Goal: Information Seeking & Learning: Understand process/instructions

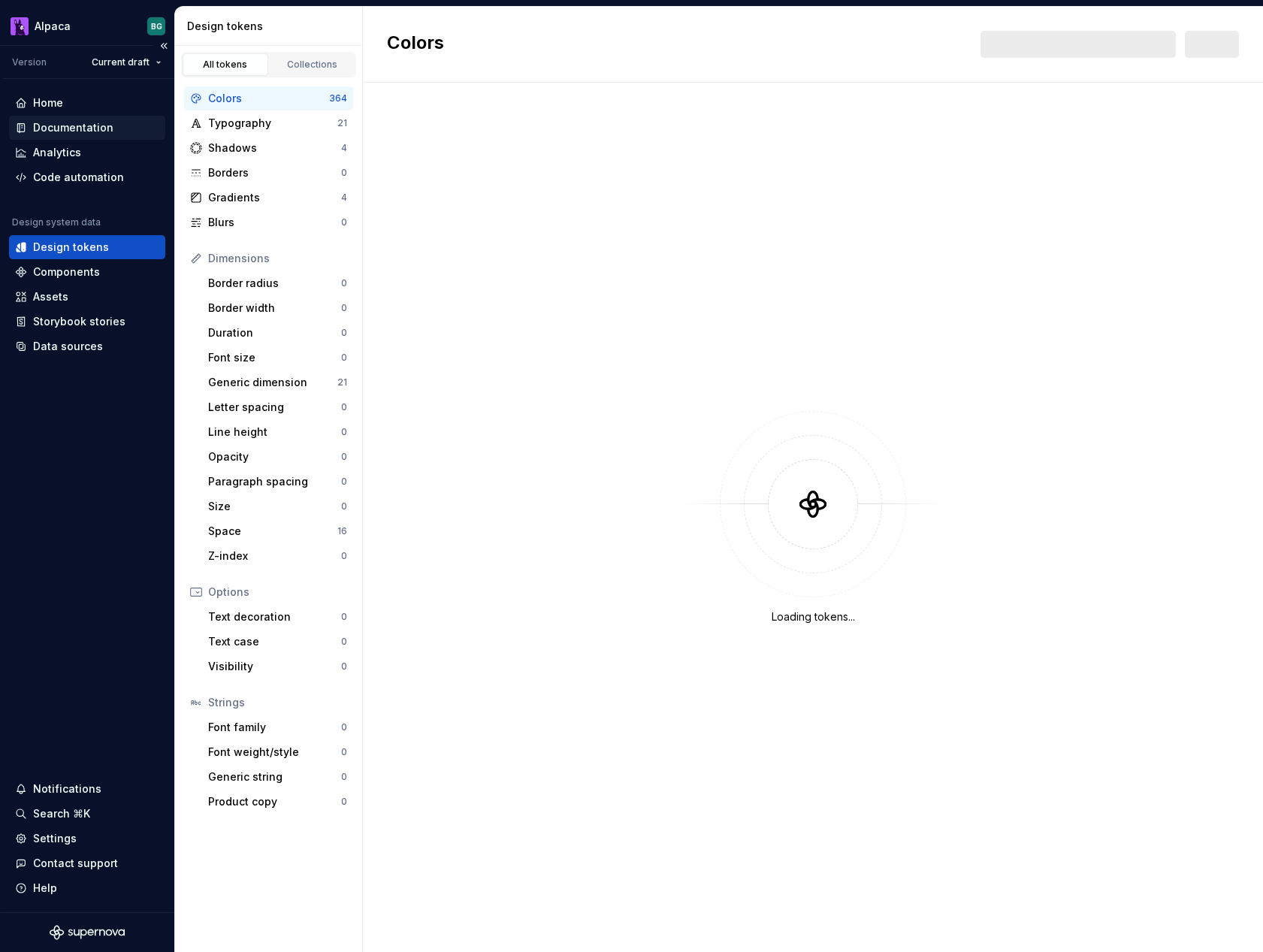
click at [122, 118] on div "Documentation" at bounding box center [87, 127] width 157 height 24
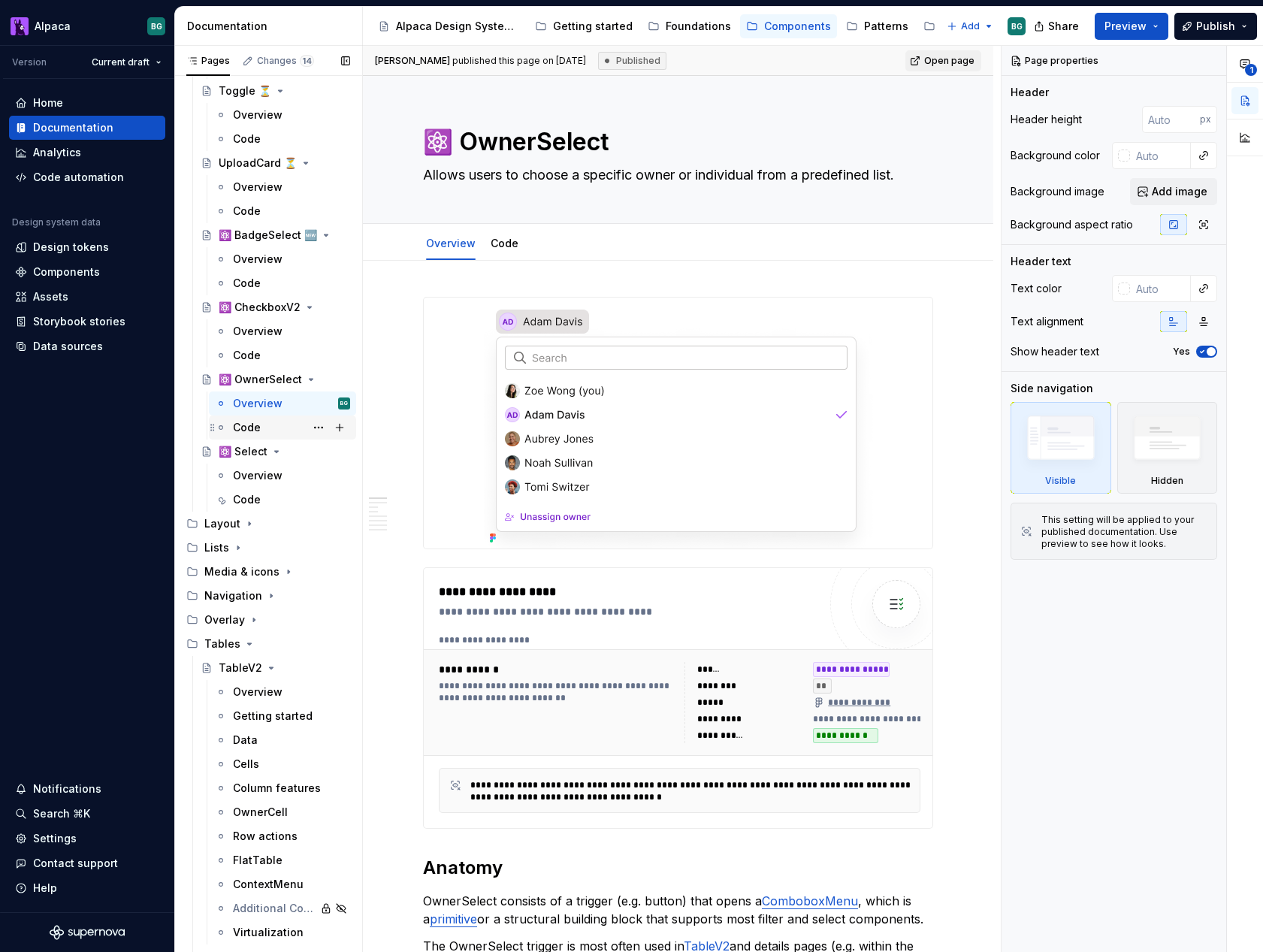
scroll to position [803, 0]
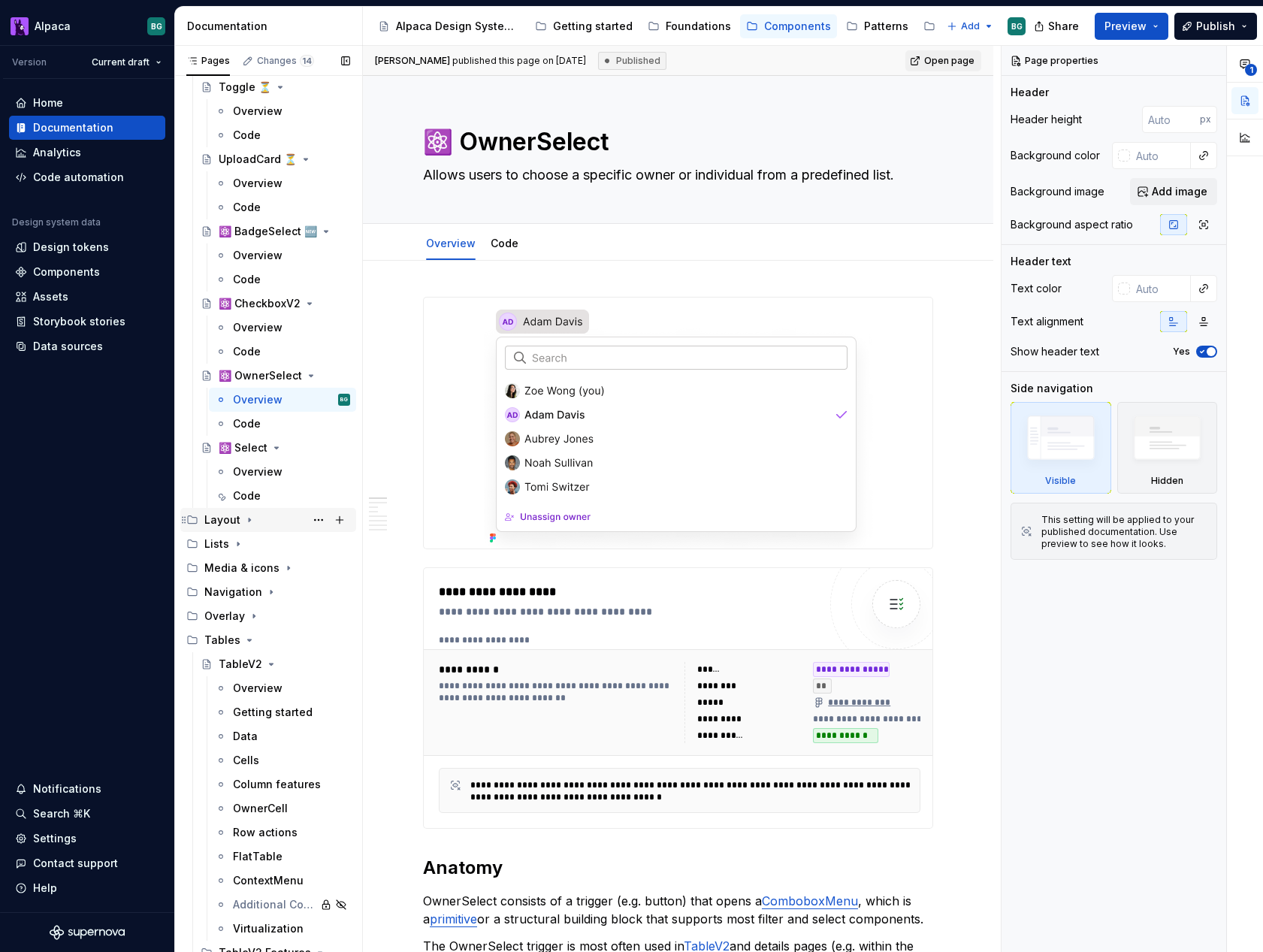
click at [243, 518] on icon "Page tree" at bounding box center [249, 519] width 12 height 12
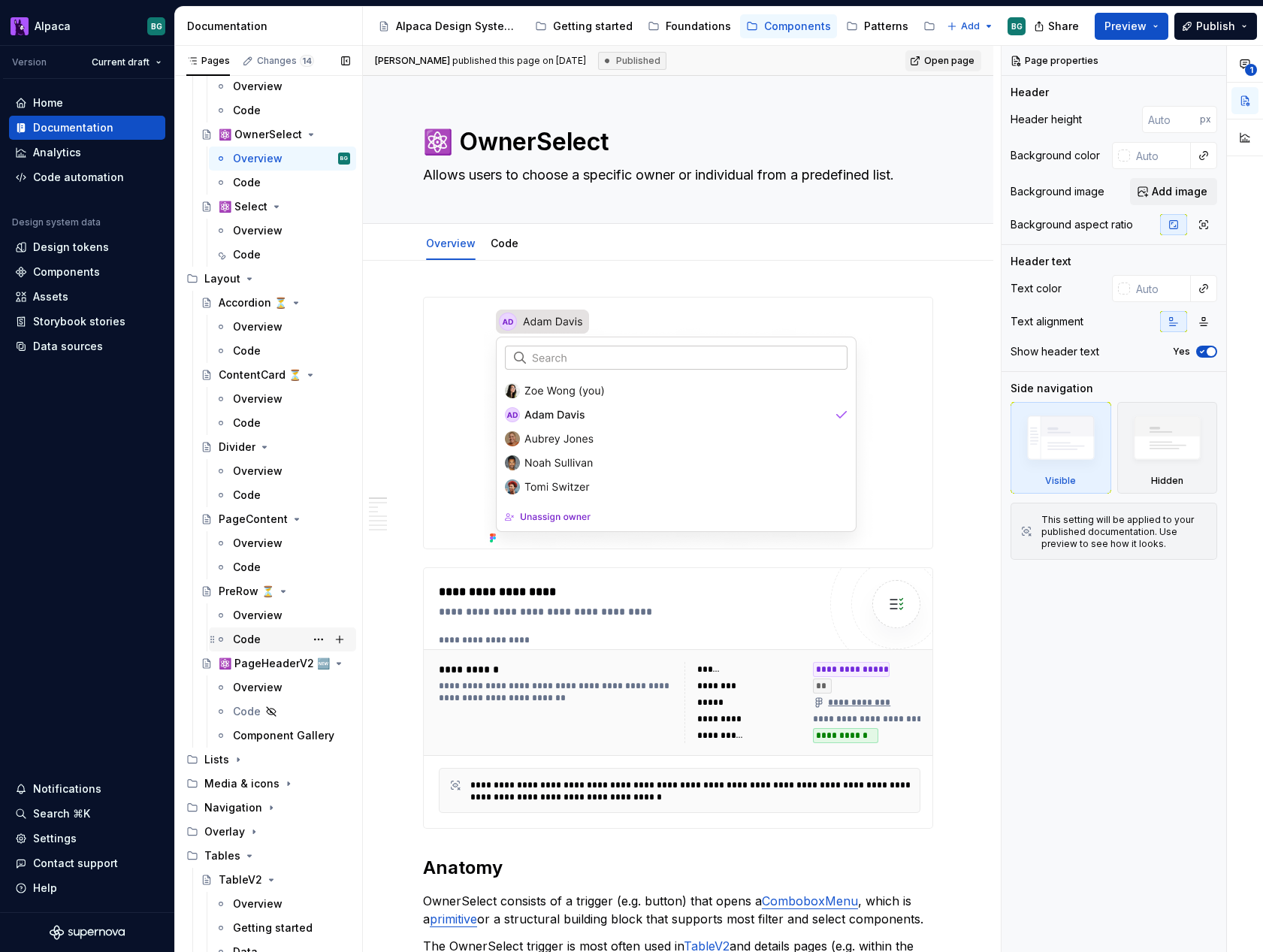
scroll to position [1045, 0]
click at [261, 678] on div "Overview" at bounding box center [257, 685] width 49 height 15
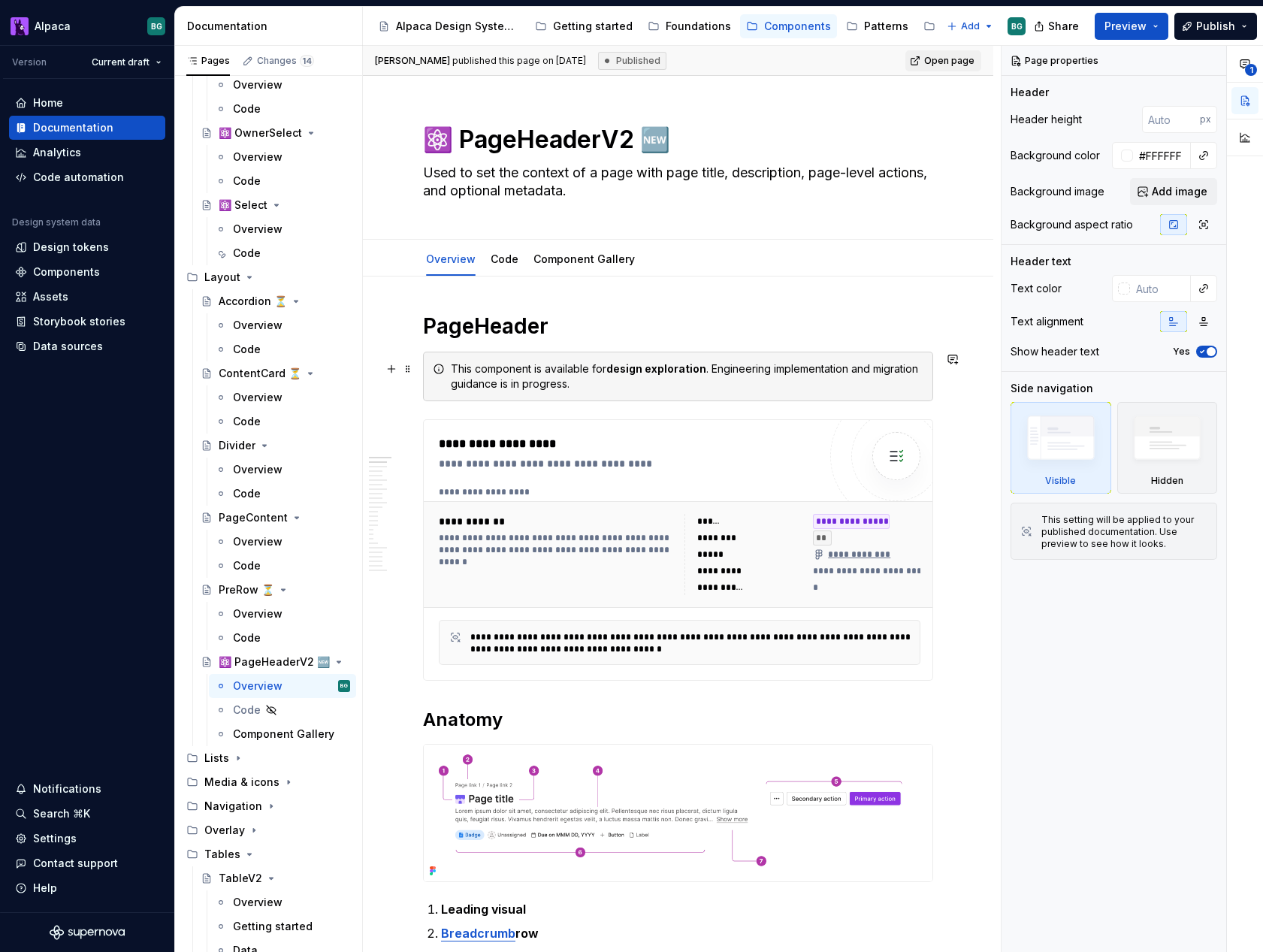
scroll to position [3, 0]
click at [405, 366] on span at bounding box center [407, 369] width 12 height 21
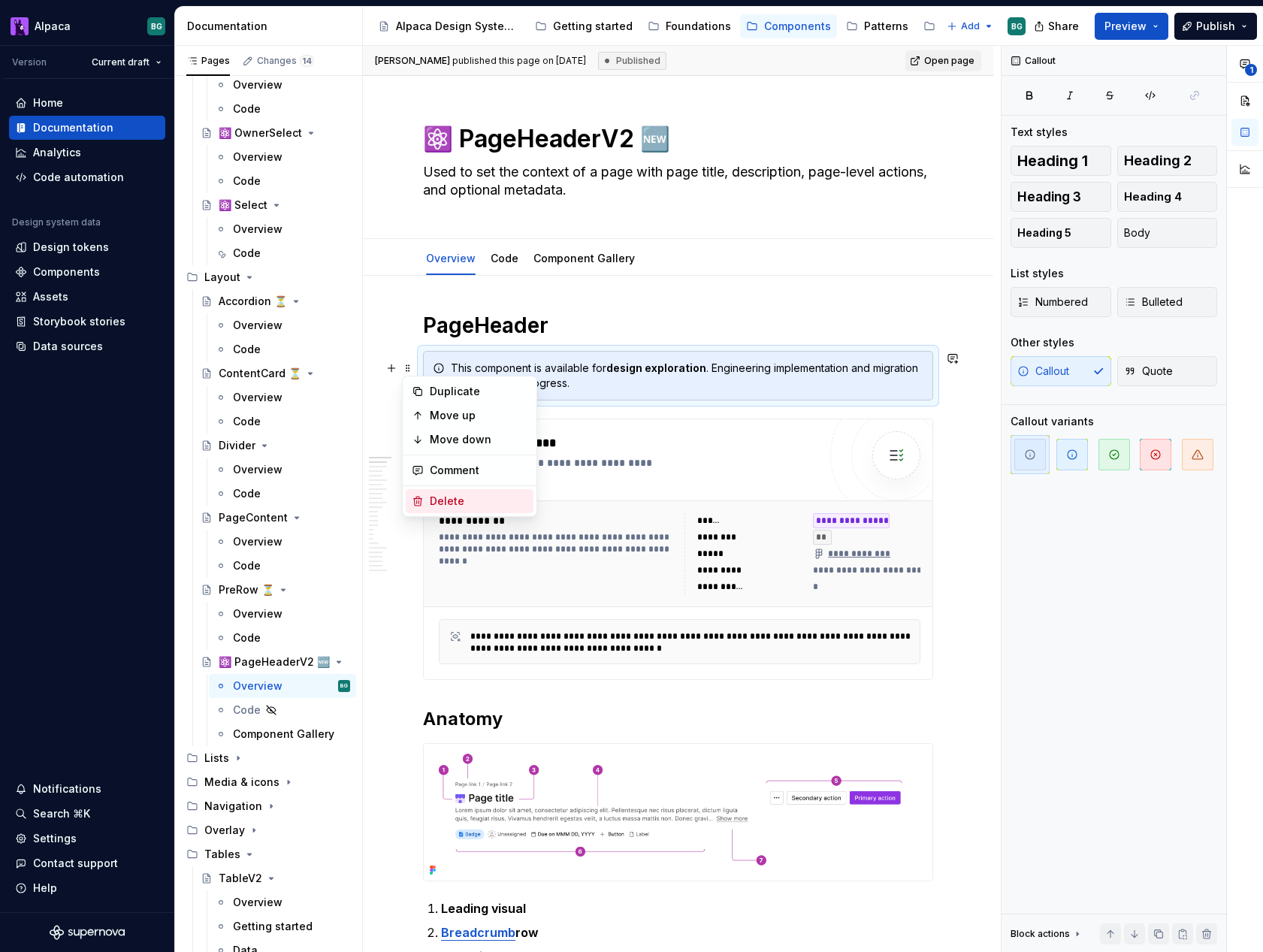
click at [464, 496] on div "Delete" at bounding box center [478, 500] width 98 height 15
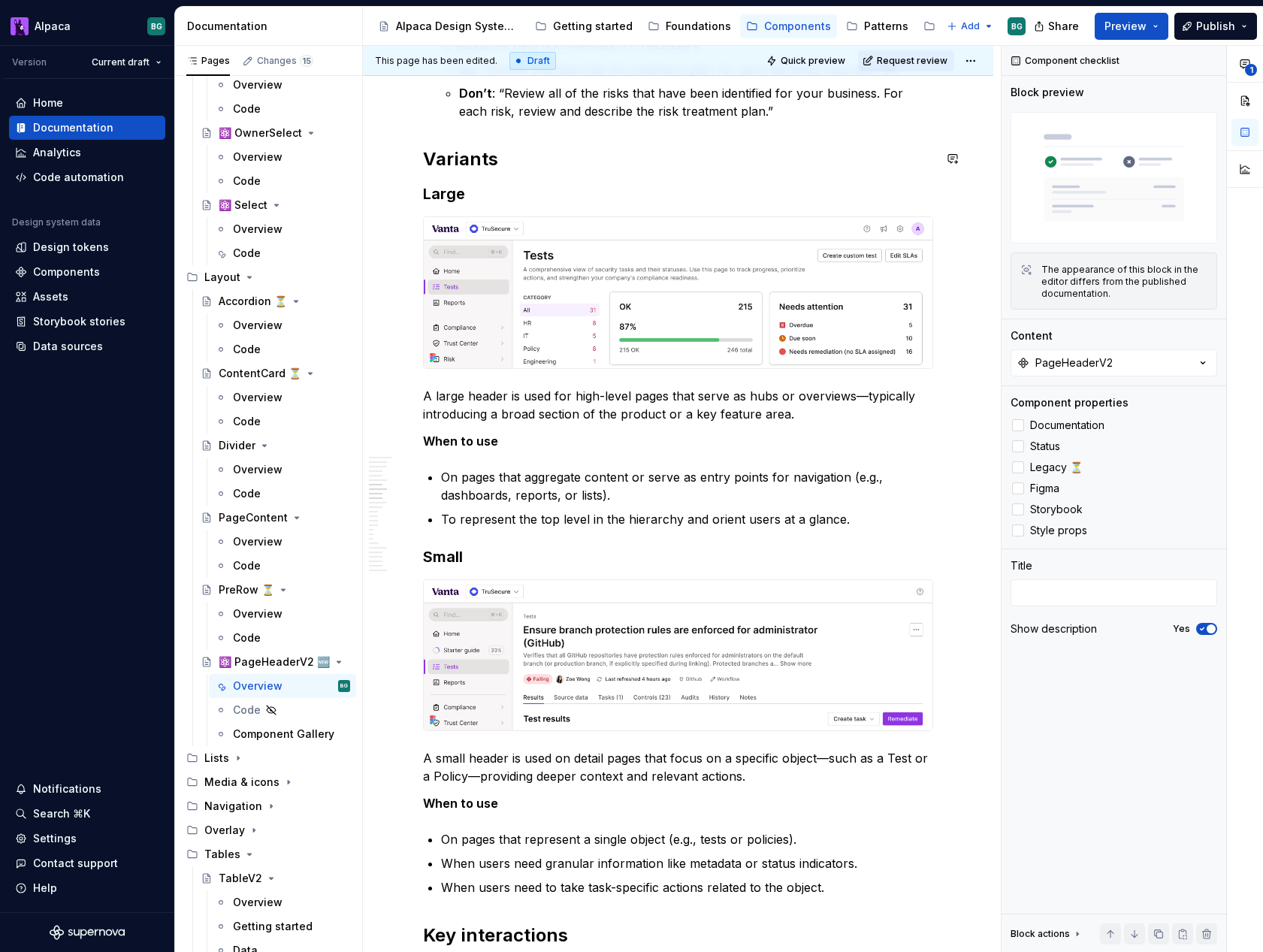
scroll to position [1896, 0]
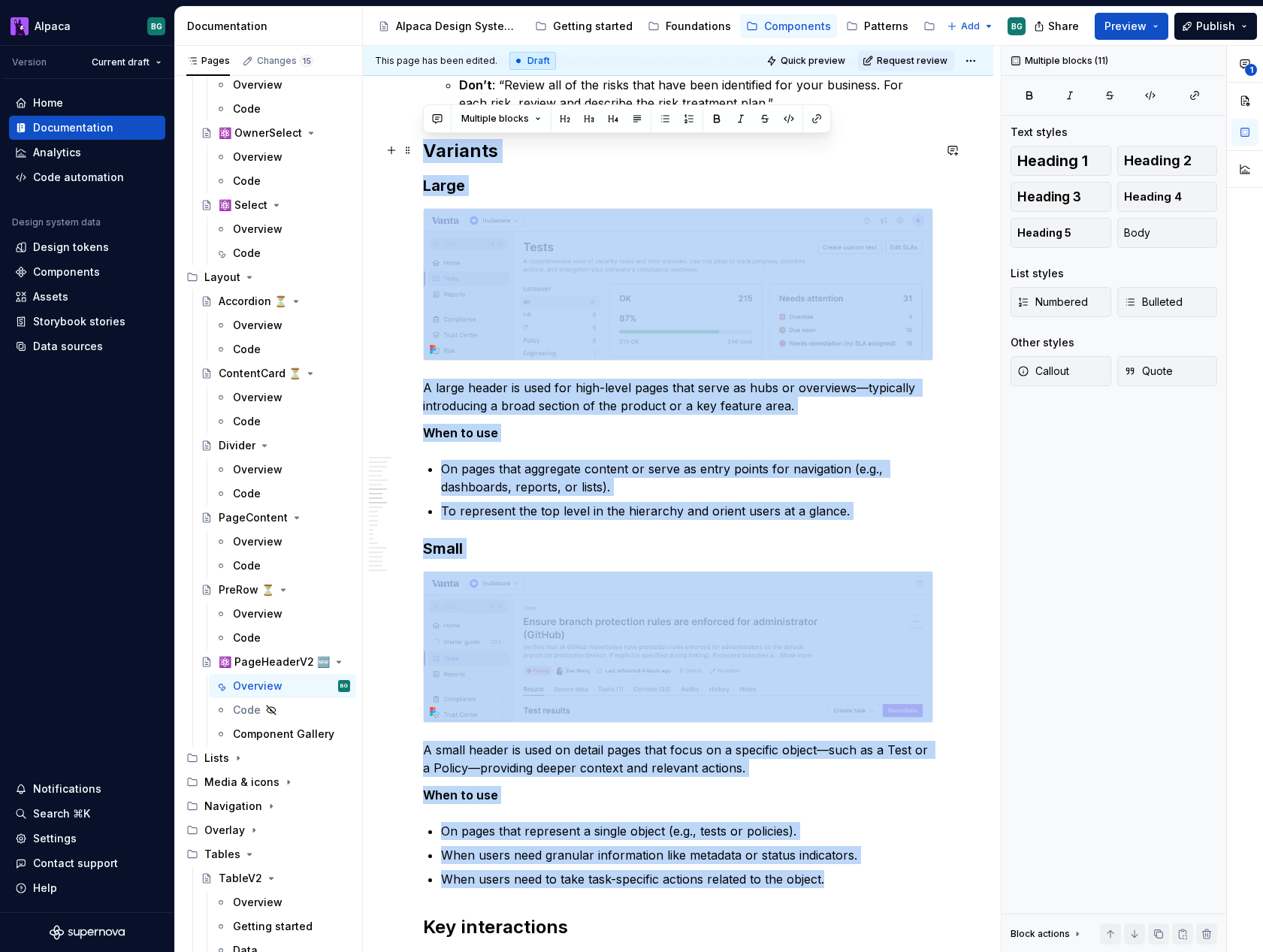
drag, startPoint x: 850, startPoint y: 879, endPoint x: 418, endPoint y: 142, distance: 854.3
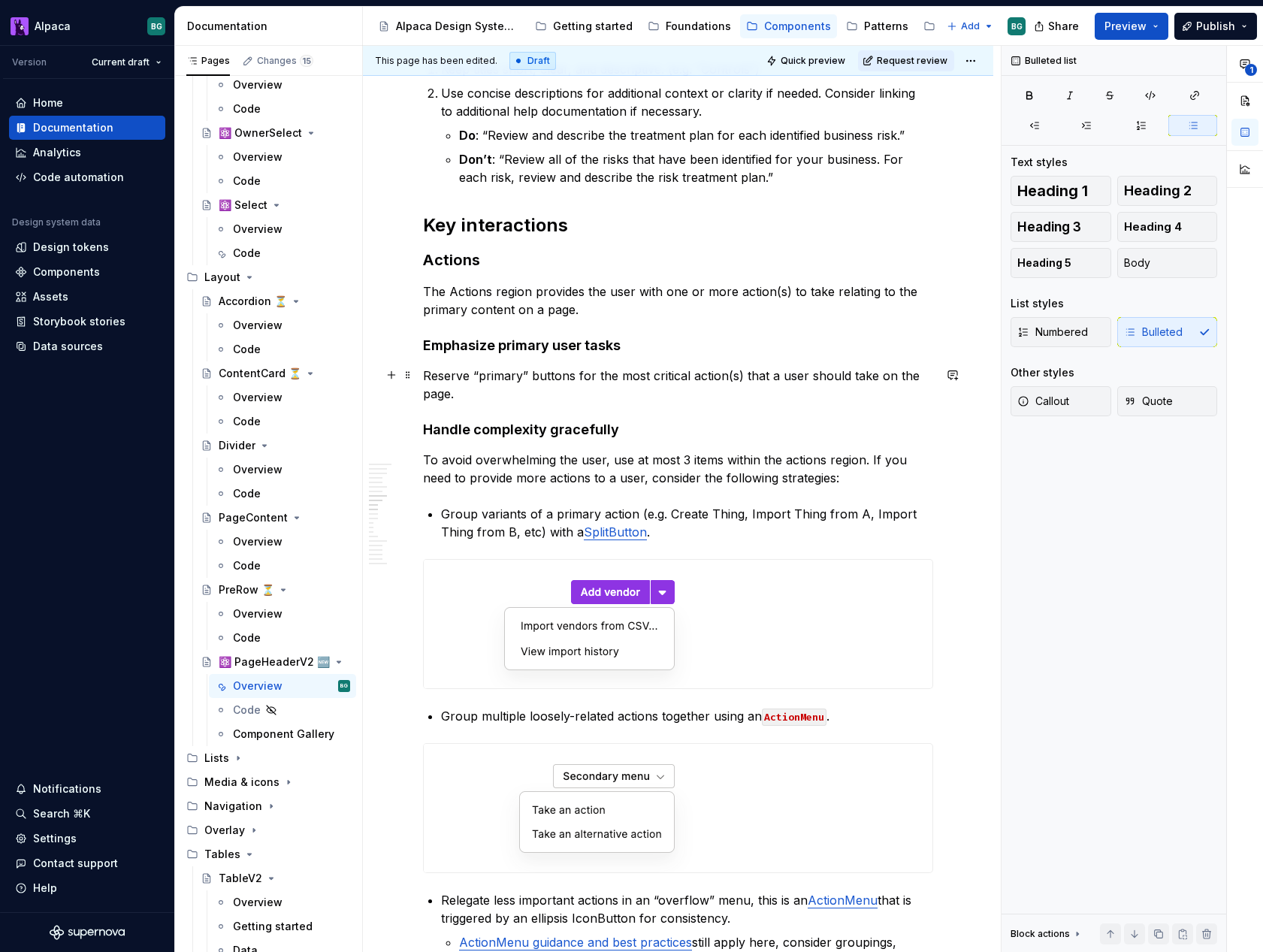
scroll to position [1552, 0]
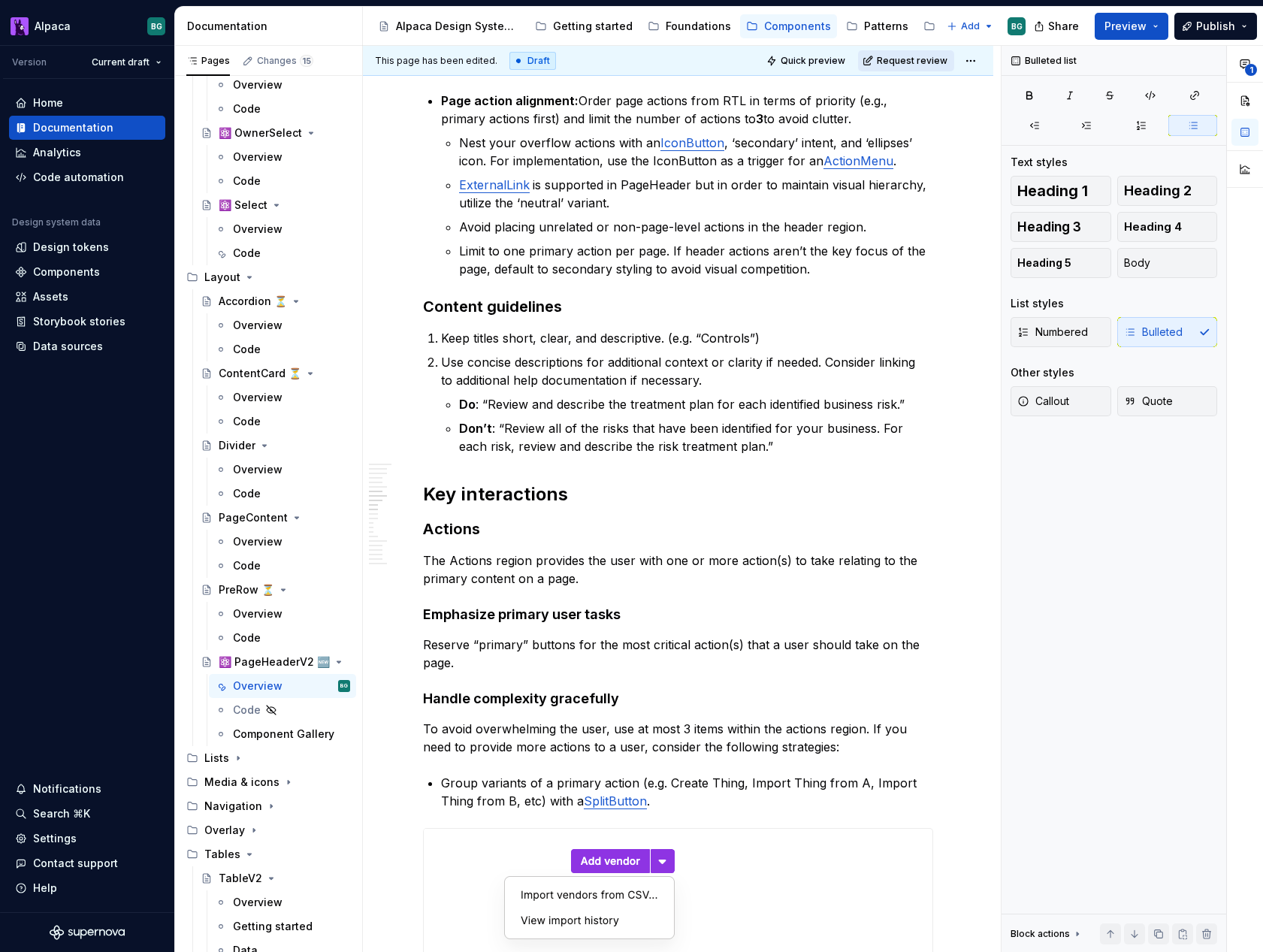
click at [888, 65] on span "Request review" at bounding box center [912, 60] width 71 height 12
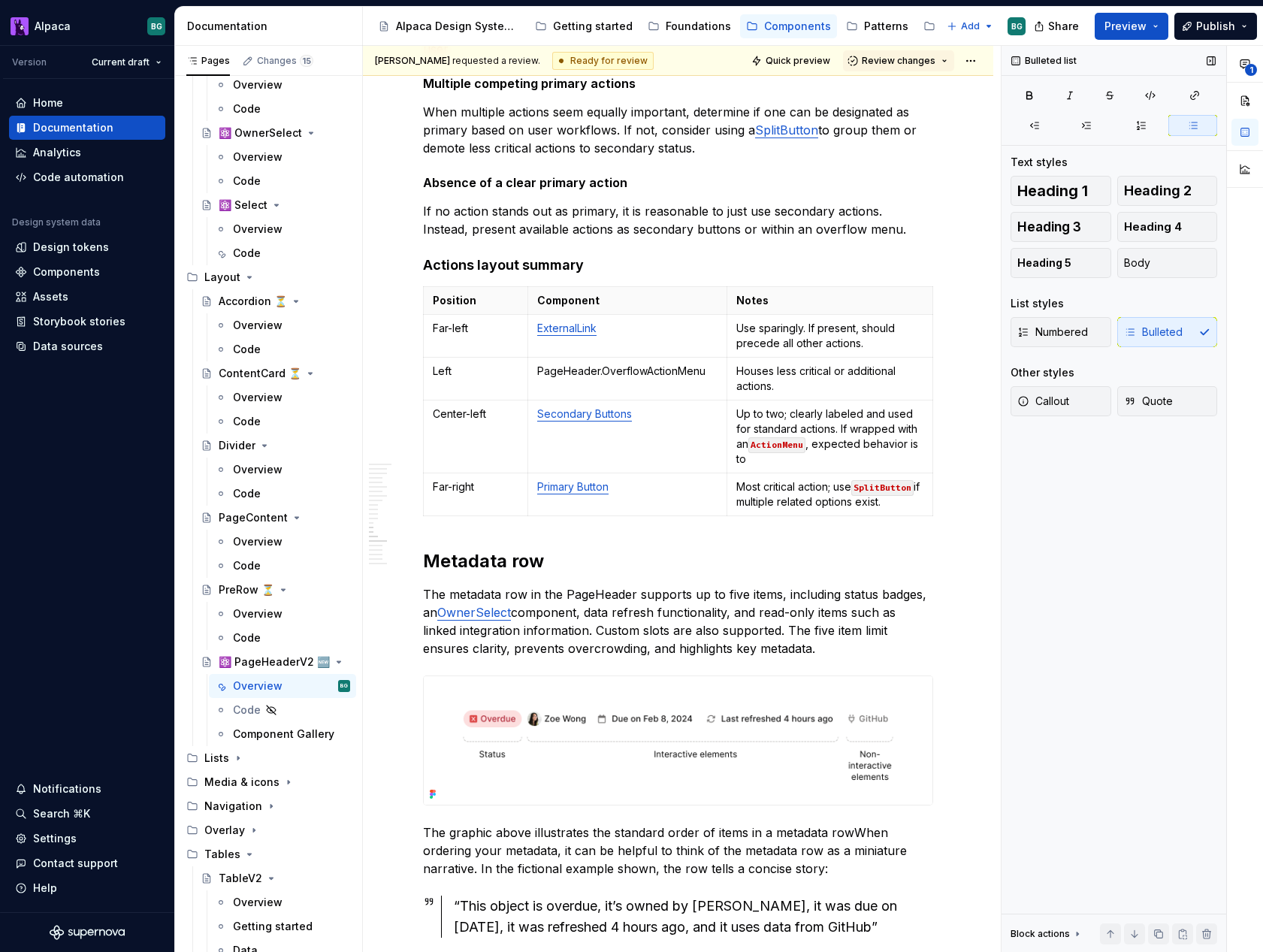
scroll to position [3340, 0]
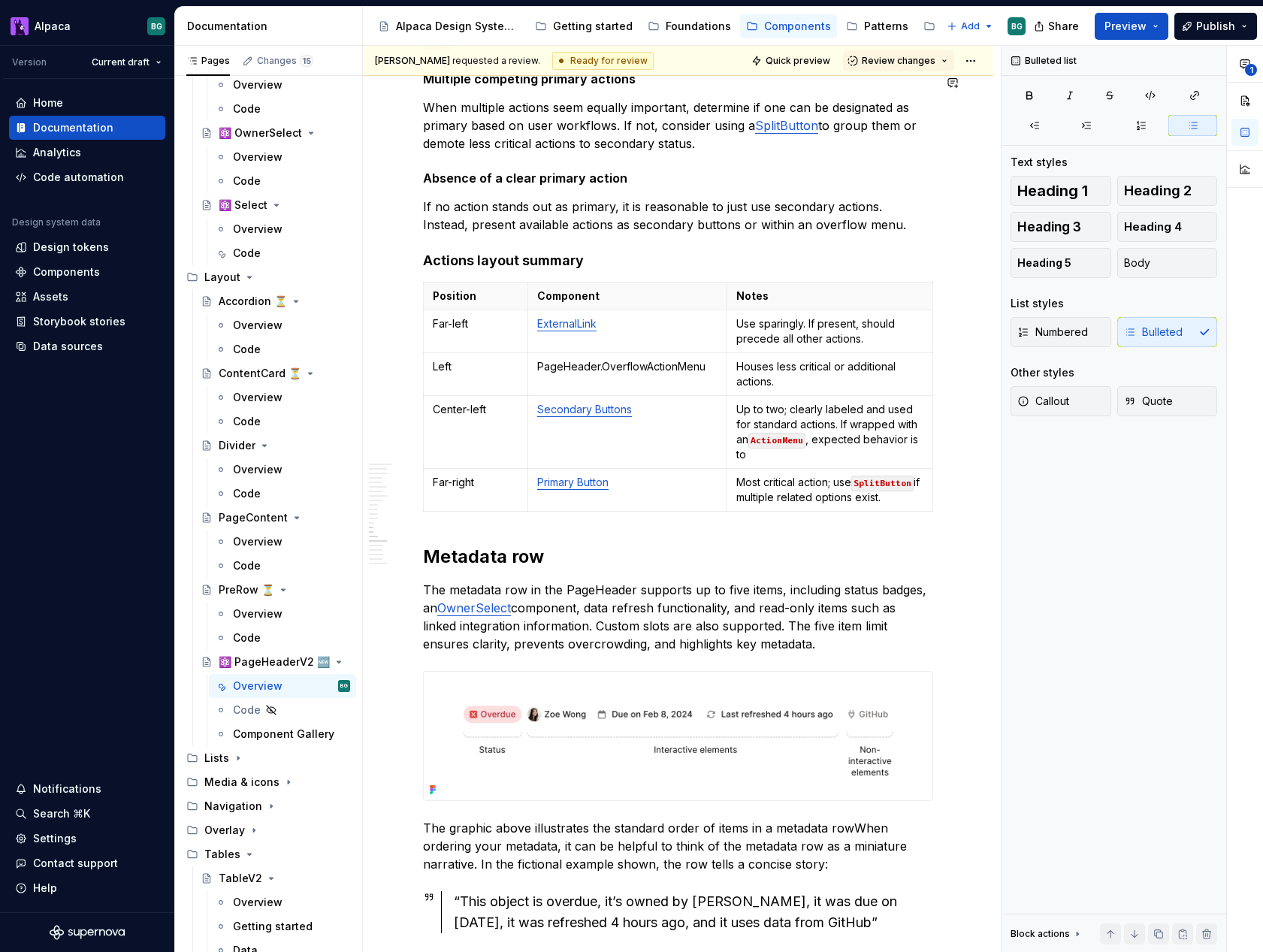
type textarea "*"
